Goal: Information Seeking & Learning: Learn about a topic

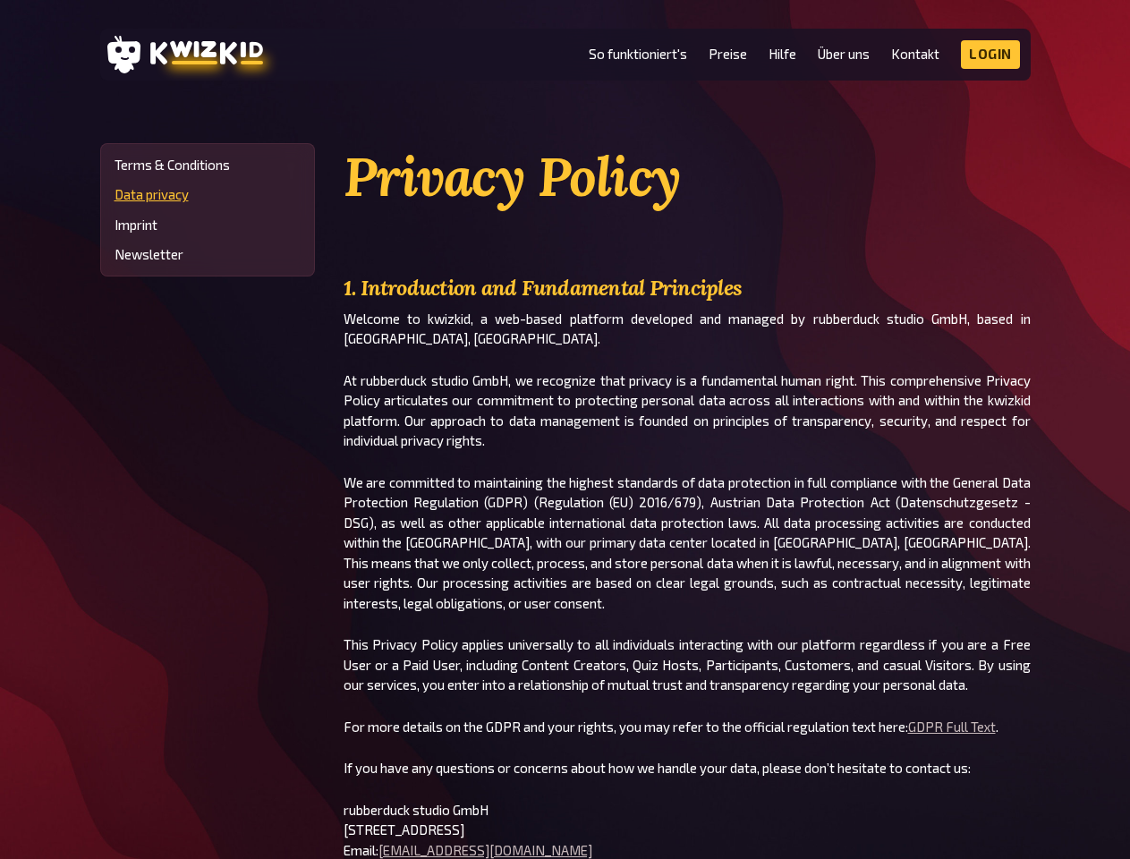
click at [564, 429] on p "At rubberduck studio GmbH, we recognize that privacy is a fundamental human rig…" at bounding box center [686, 410] width 687 height 81
